Goal: Check status: Check status

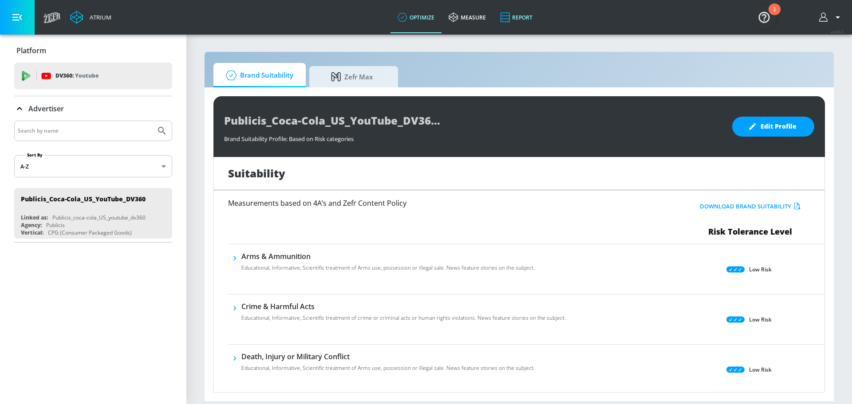
click at [527, 20] on link "Report" at bounding box center [516, 17] width 47 height 32
click at [524, 20] on link "Report" at bounding box center [516, 17] width 47 height 32
